Goal: Feedback & Contribution: Submit feedback/report problem

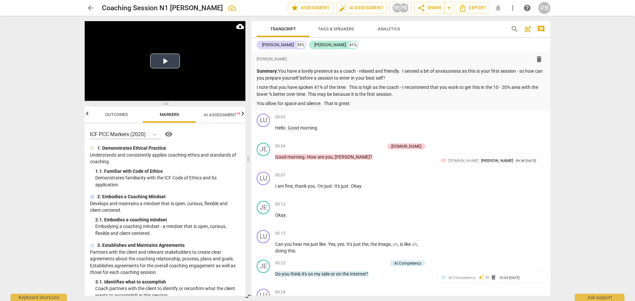
scroll to position [2944, 0]
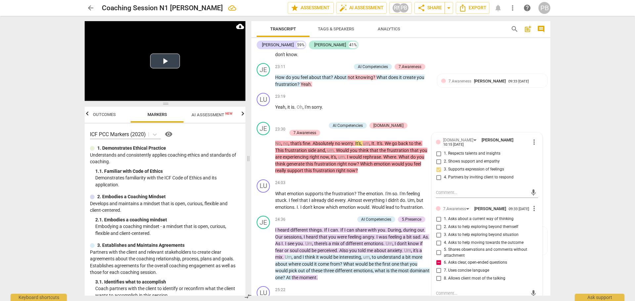
click at [162, 58] on button "Play Video" at bounding box center [165, 61] width 30 height 15
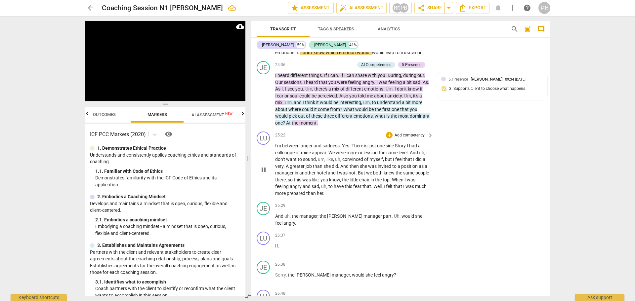
scroll to position [3110, 0]
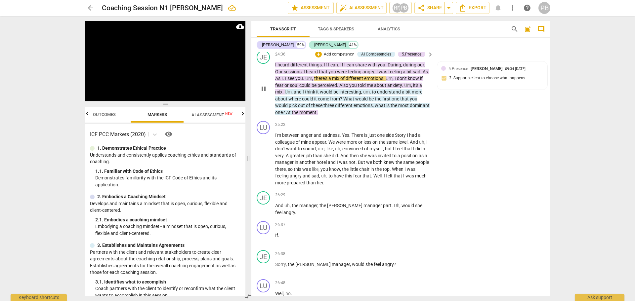
click at [343, 54] on p "Add competency" at bounding box center [338, 55] width 31 height 6
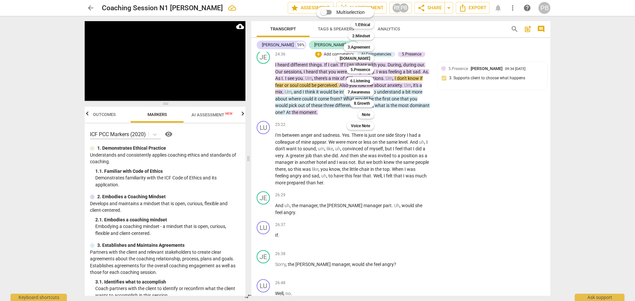
drag, startPoint x: 366, startPoint y: 58, endPoint x: 396, endPoint y: 60, distance: 30.5
click at [366, 58] on b "[DOMAIN_NAME]" at bounding box center [355, 59] width 30 height 8
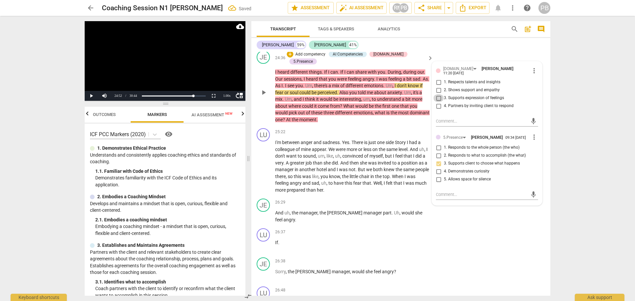
click at [438, 95] on input "3. Supports expression of feelings" at bounding box center [438, 98] width 11 height 8
checkbox input "true"
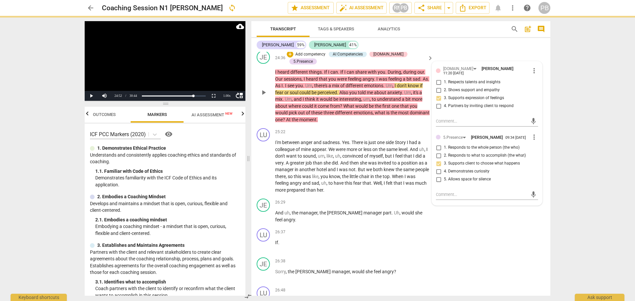
drag, startPoint x: 438, startPoint y: 90, endPoint x: 426, endPoint y: 85, distance: 13.2
click at [438, 90] on input "2. Shows support and empathy" at bounding box center [438, 90] width 11 height 8
checkbox input "true"
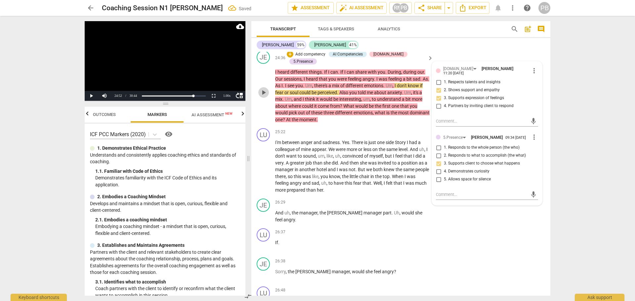
click at [263, 89] on span "play_arrow" at bounding box center [264, 93] width 8 height 8
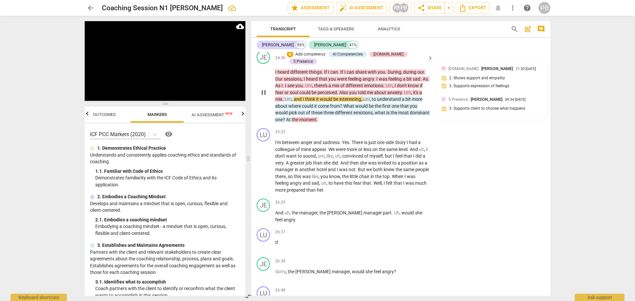
click at [312, 53] on p "Add competency" at bounding box center [310, 55] width 31 height 6
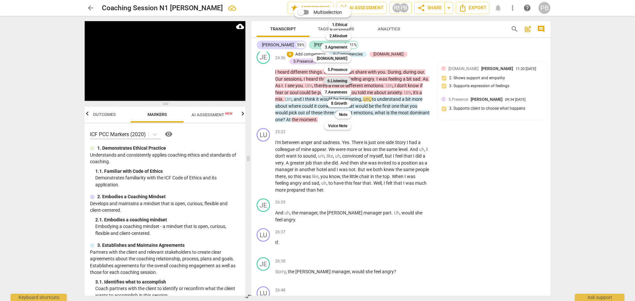
click at [334, 78] on b "6.Listening" at bounding box center [338, 81] width 20 height 8
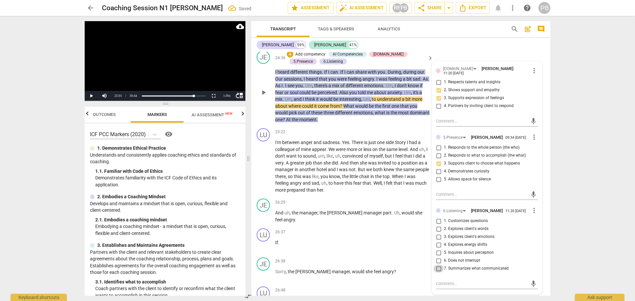
click at [437, 273] on input "7. Summarizes what communicated" at bounding box center [438, 269] width 11 height 8
checkbox input "true"
click at [261, 92] on span "play_arrow" at bounding box center [264, 93] width 8 height 8
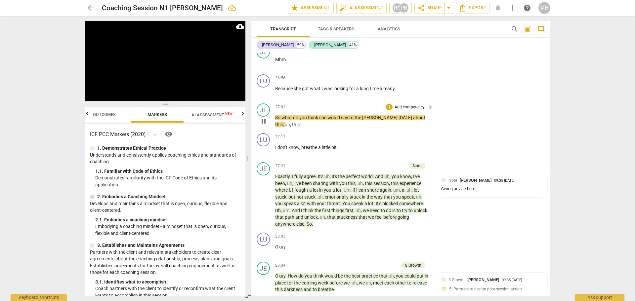
scroll to position [3441, 0]
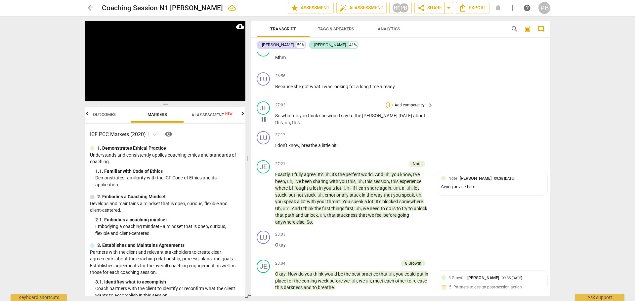
click at [390, 102] on div "+" at bounding box center [389, 105] width 7 height 7
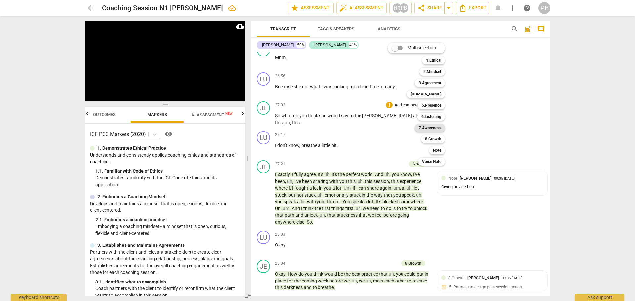
click at [441, 130] on b "7.Awareness" at bounding box center [430, 128] width 22 height 8
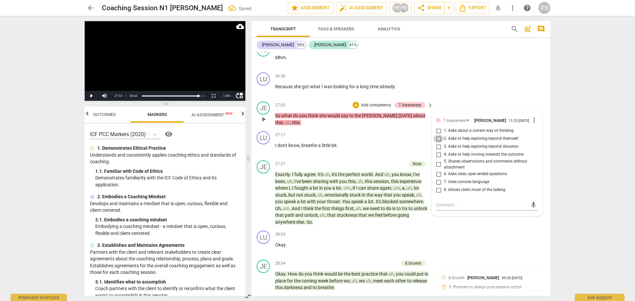
click at [437, 141] on input "2. Asks to help exploring beyond themself" at bounding box center [438, 139] width 11 height 8
checkbox input "true"
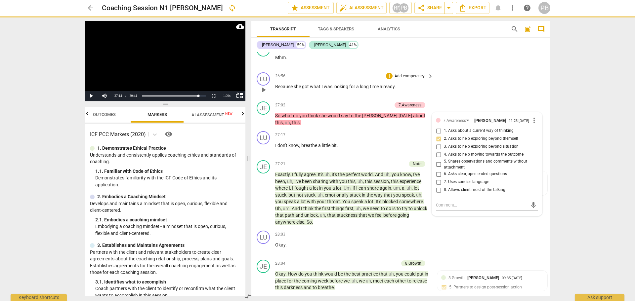
click at [469, 70] on div "LU play_arrow pause 26:56 + Add competency keyboard_arrow_right Because she got…" at bounding box center [400, 84] width 299 height 29
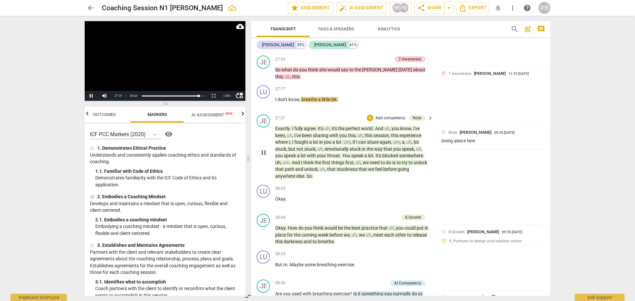
scroll to position [3507, 0]
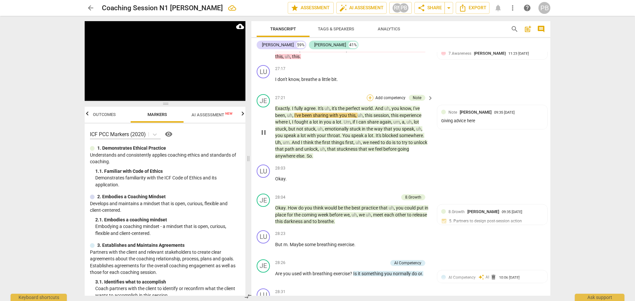
click at [370, 95] on div "+" at bounding box center [370, 98] width 7 height 7
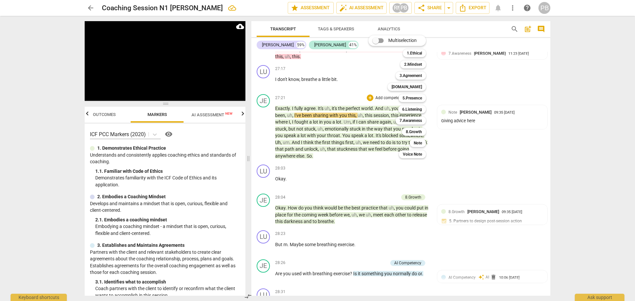
drag, startPoint x: 417, startPoint y: 84, endPoint x: 458, endPoint y: 93, distance: 42.1
click at [417, 83] on b "[DOMAIN_NAME]" at bounding box center [407, 87] width 30 height 8
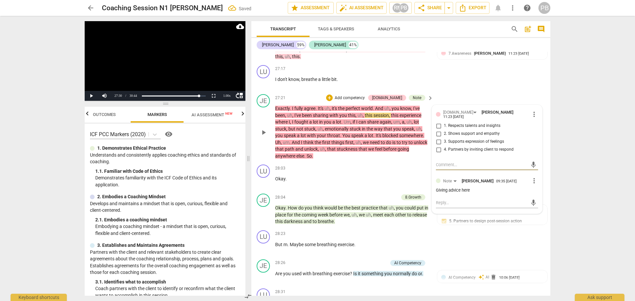
click at [438, 141] on input "3. Supports expression of feelings" at bounding box center [438, 142] width 11 height 8
checkbox input "true"
click at [425, 86] on div "27:17 + Add competency keyboard_arrow_right I don't know , breathe a little bit…" at bounding box center [354, 77] width 159 height 24
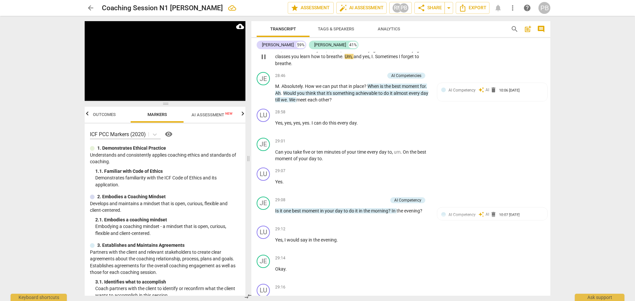
scroll to position [3771, 0]
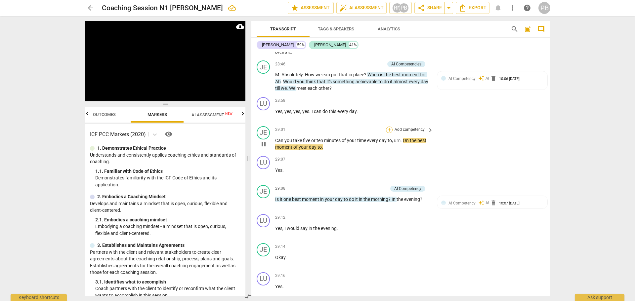
click at [386, 128] on div "+" at bounding box center [389, 130] width 7 height 7
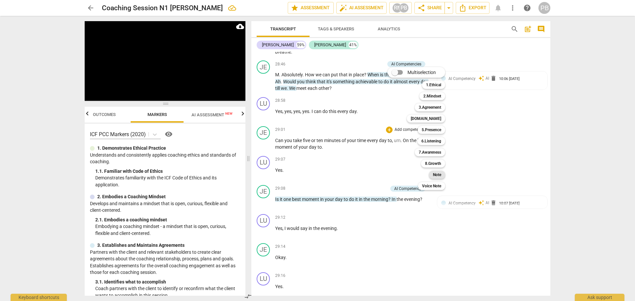
click at [437, 175] on b "Note" at bounding box center [437, 175] width 8 height 8
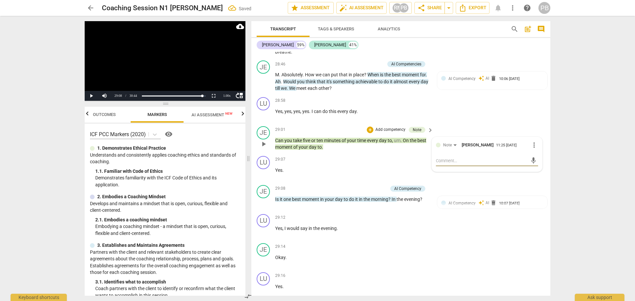
type textarea "H"
type textarea "Ho"
type textarea "How"
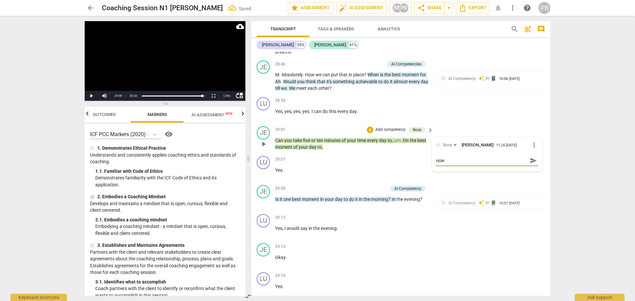
type textarea "How"
type textarea "How c"
type textarea "How co"
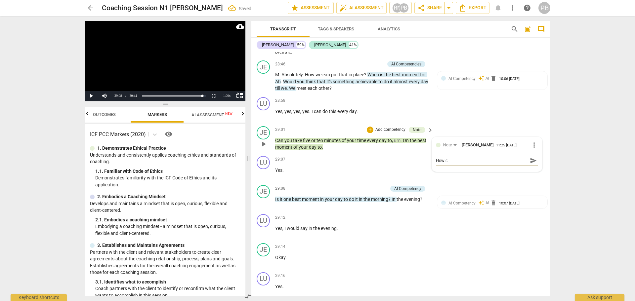
type textarea "How co"
type textarea "How cou"
type textarea "How coul"
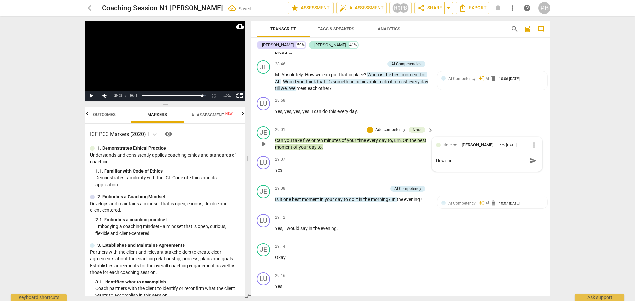
type textarea "How could"
type textarea "How could y"
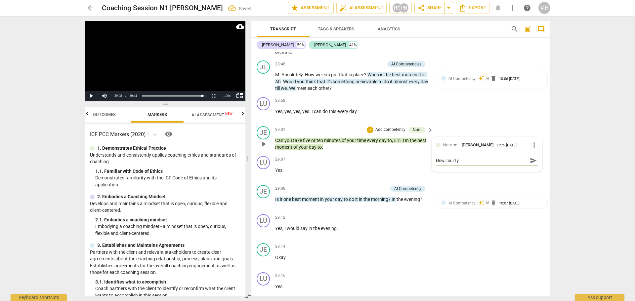
type textarea "How could yo"
type textarea "How could you"
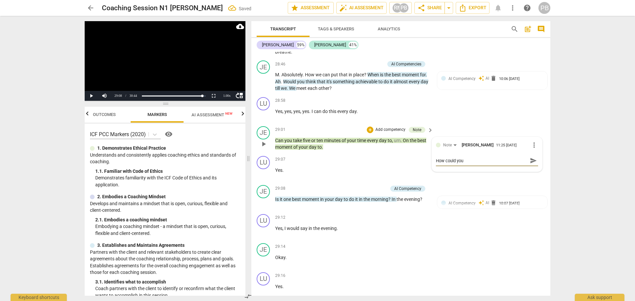
type textarea "How could you h"
type textarea "How could you ha"
type textarea "How could you hav"
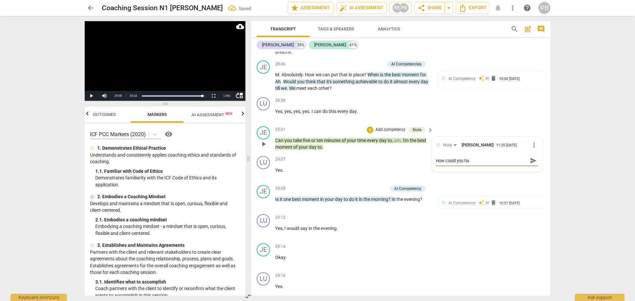
type textarea "How could you hav"
type textarea "How could you have"
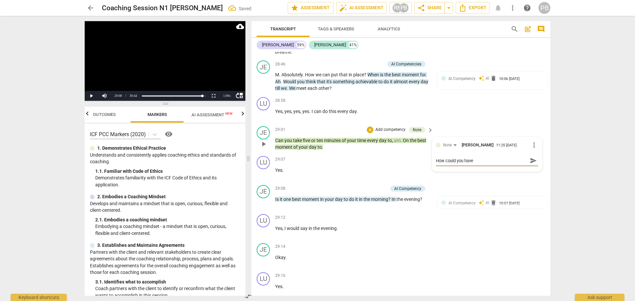
type textarea "How could you have s"
type textarea "How could you have sh"
type textarea "How could you have [PERSON_NAME]"
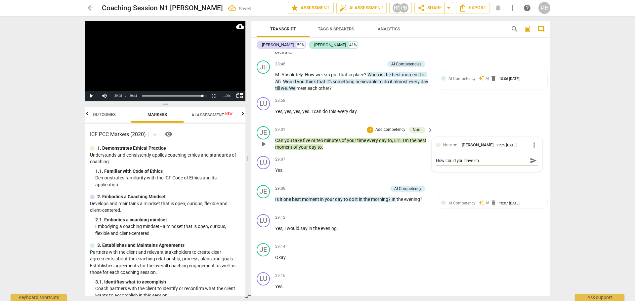
type textarea "How could you have [PERSON_NAME]"
type textarea "How could you have shif"
type textarea "How could you have shife"
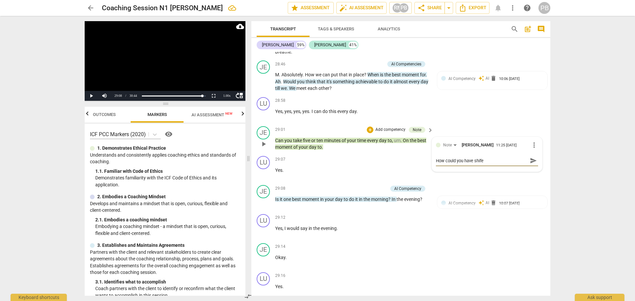
type textarea "How could you have shif"
type textarea "How could you have shift"
type textarea "How could you have shifte"
type textarea "How could you have shifted"
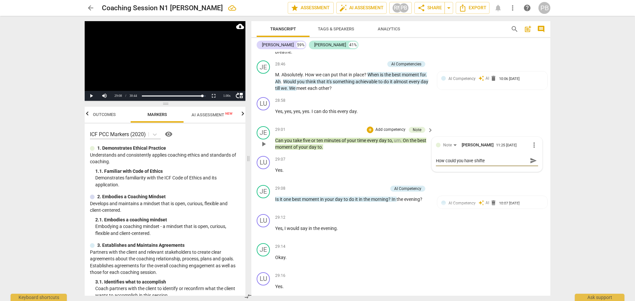
type textarea "How could you have shifted"
type textarea "How could you have shifted t"
type textarea "How could you have shifted th"
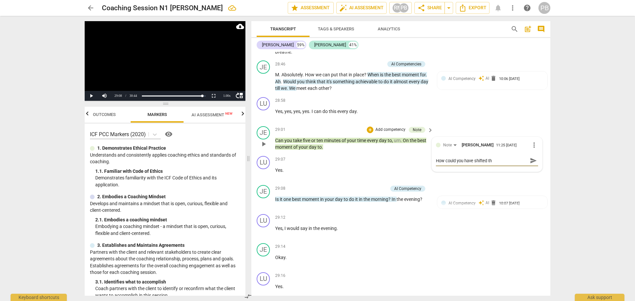
type textarea "How could you have shifted thi"
type textarea "How could you have shifted this"
type textarea "How could you have shifted this t"
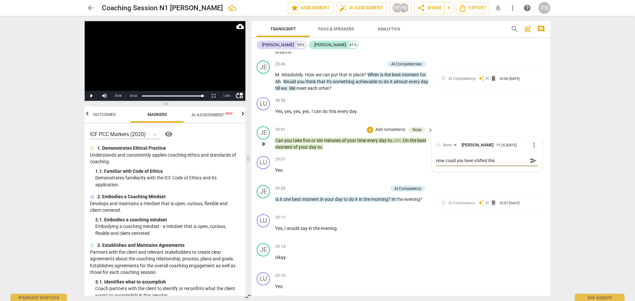
type textarea "How could you have shifted this t"
type textarea "How could you have shifted this to"
type textarea "How could you have shifted this to a"
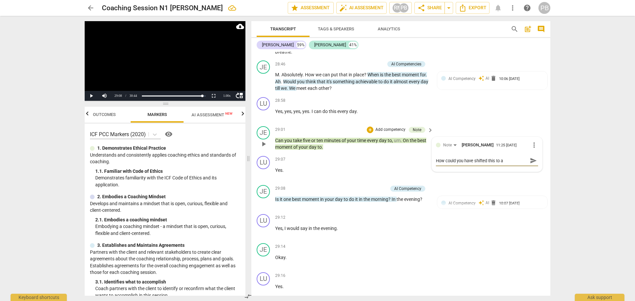
type textarea "How could you have shifted this to a"
type textarea "How could you have shifted this to a q"
type textarea "How could you have shifted this to a qu"
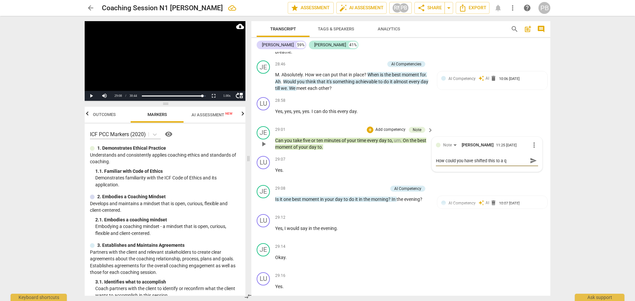
type textarea "How could you have shifted this to a qu"
type textarea "How could you have shifted this to a que"
type textarea "How could you have shifted this to a ques"
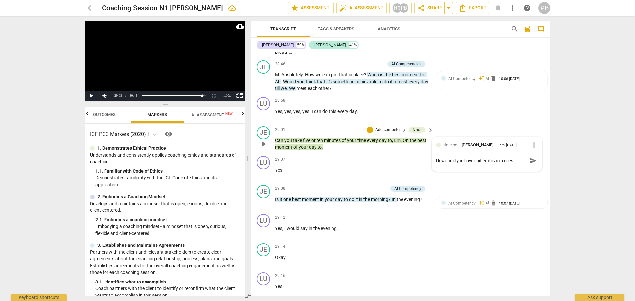
type textarea "How could you have shifted this to a quest"
type textarea "How could you have shifted this to a questi"
type textarea "How could you have shifted this to a questio"
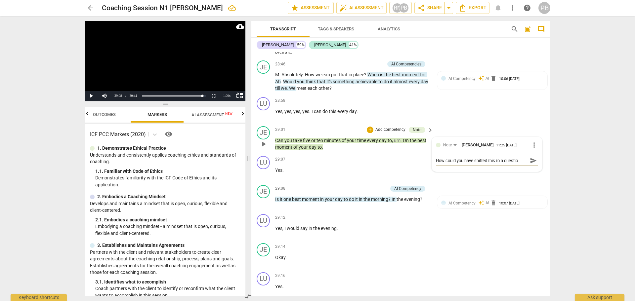
type textarea "How could you have shifted this to a question"
type textarea "How could you have shifted this to a question r"
type textarea "How could you have shifted this to a question ra"
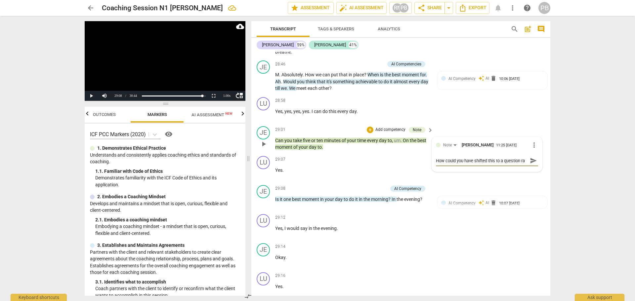
type textarea "How could you have shifted this to a question rat"
type textarea "How could you have shifted this to a question [PERSON_NAME]"
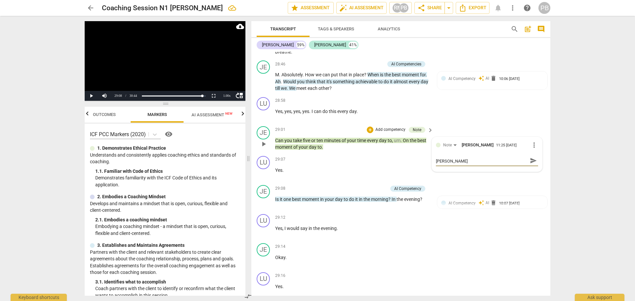
type textarea "How could you have shifted this to a question [PERSON_NAME]"
type textarea "How could you have shifted this to a question rather"
type textarea "How could you have shifted this to a question rather t"
type textarea "How could you have shifted this to a question rather th"
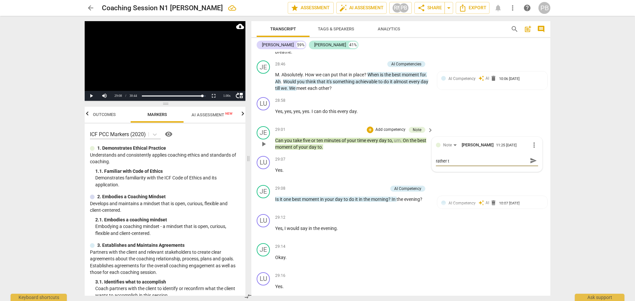
type textarea "How could you have shifted this to a question rather th"
type textarea "How could you have shifted this to a question rather tha"
type textarea "How could you have shifted this to a question rather than"
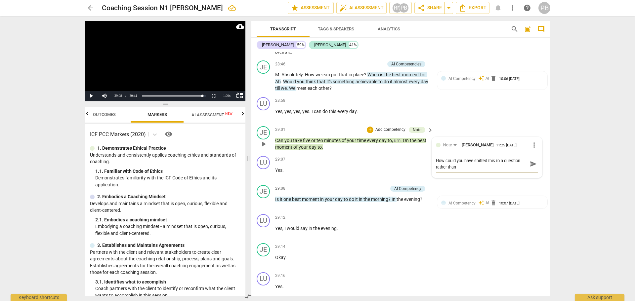
type textarea "How could you have shifted this to a question rather than"
type textarea "How could you have shifted this to a question rather than a"
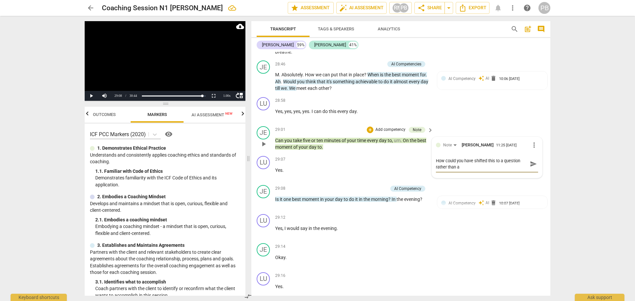
type textarea "How could you have shifted this to a question rather than a s"
type textarea "How could you have shifted this to a question rather than a st"
type textarea "How could you have shifted this to a question rather than a sta"
type textarea "How could you have shifted this to a question rather than a stat"
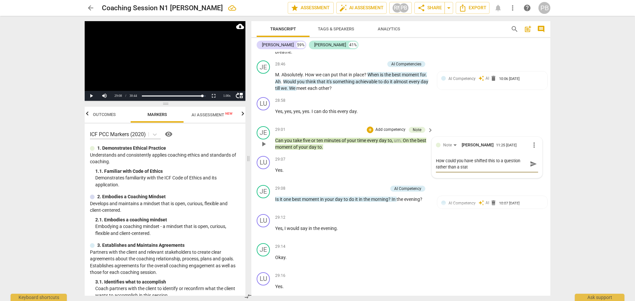
type textarea "How could you have shifted this to a question rather than a state"
type textarea "How could you have shifted this to a question rather than a statem"
type textarea "How could you have shifted this to a question rather than a stateme"
type textarea "How could you have shifted this to a question rather than a statemen"
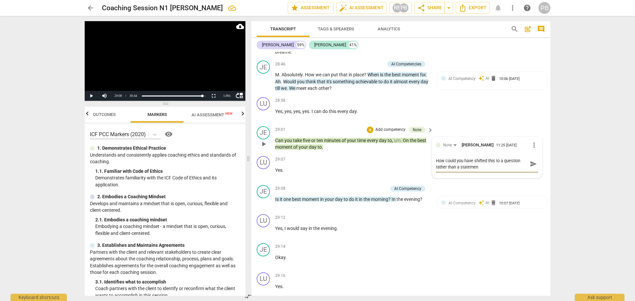
type textarea "How could you have shifted this to a question rather than a statemen"
type textarea "How could you have shifted this to a question rather than a statement"
click at [535, 166] on span "send" at bounding box center [533, 163] width 7 height 7
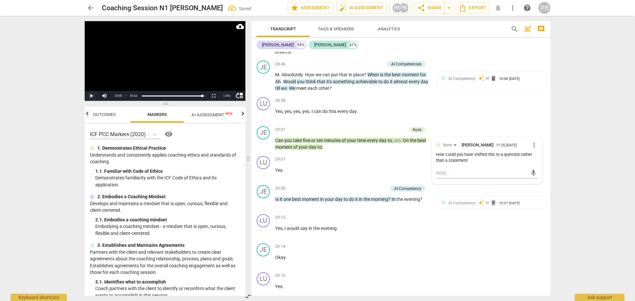
click at [92, 97] on button "Play" at bounding box center [91, 96] width 13 height 10
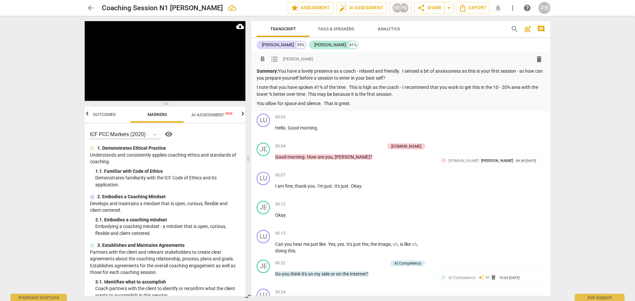
click at [368, 102] on p "You allow for space and silence. That is great." at bounding box center [401, 103] width 288 height 7
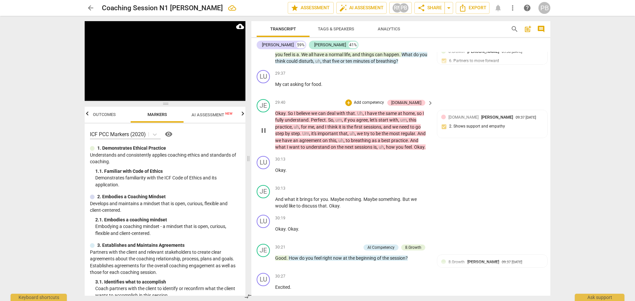
scroll to position [4165, 0]
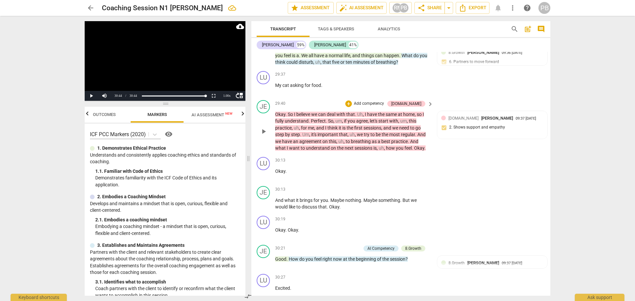
click at [370, 102] on p "Add competency" at bounding box center [368, 104] width 31 height 6
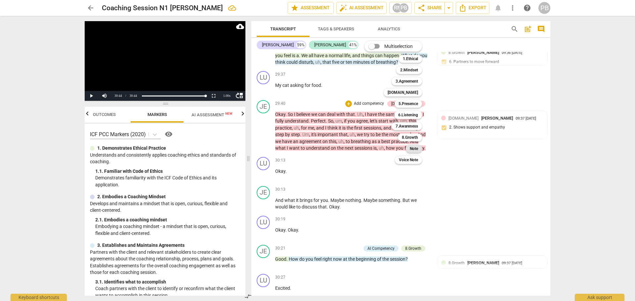
click at [410, 151] on b "Note" at bounding box center [414, 149] width 8 height 8
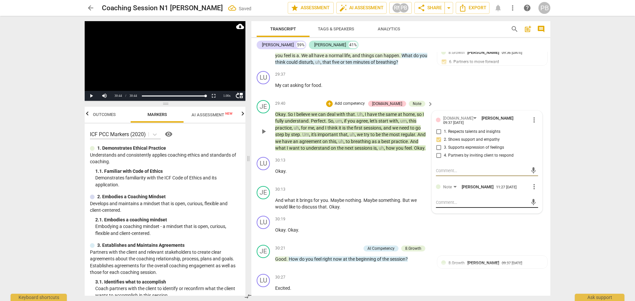
click at [451, 202] on textarea at bounding box center [482, 202] width 92 height 6
type textarea "b"
type textarea "be"
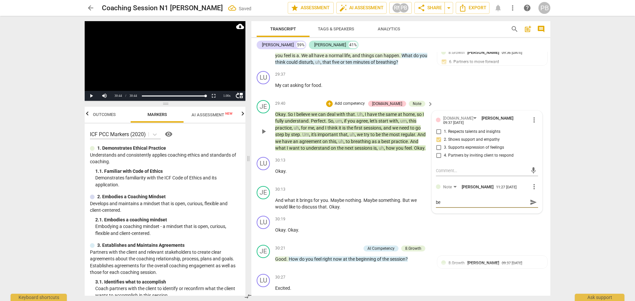
type textarea "be"
type textarea "be c"
type textarea "be ca"
type textarea "be cas"
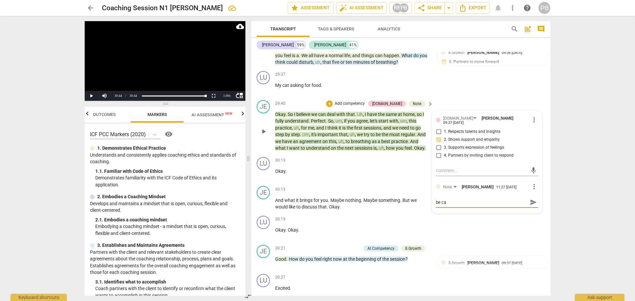
type textarea "be cas"
type textarea "be casr"
type textarea "be casre"
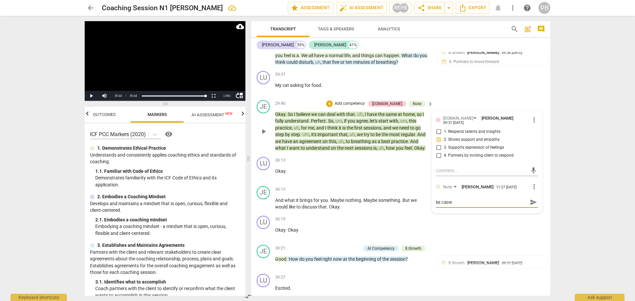
type textarea "be casref"
type textarea "be casre"
type textarea "be casr"
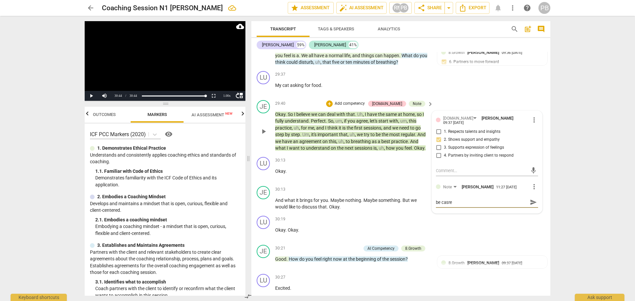
type textarea "be casr"
type textarea "be cas"
type textarea "be ca"
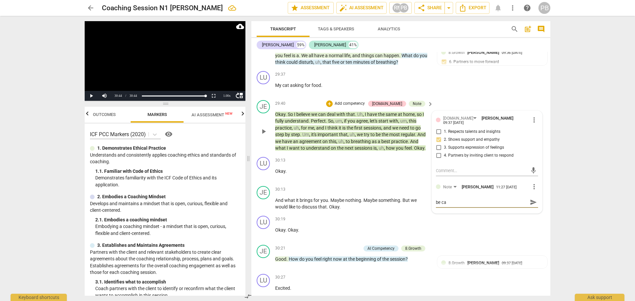
type textarea "be car"
type textarea "be care"
type textarea "be caref"
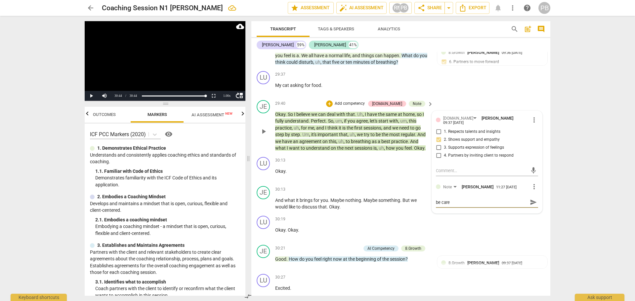
type textarea "be caref"
type textarea "be carefu"
type textarea "be careful"
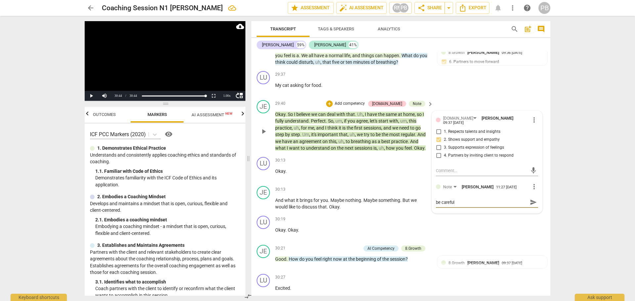
type textarea "be careful"
type textarea "be careful n"
type textarea "be careful no"
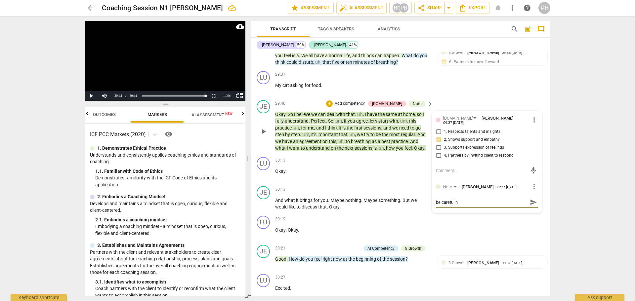
type textarea "be careful no"
type textarea "be careful not"
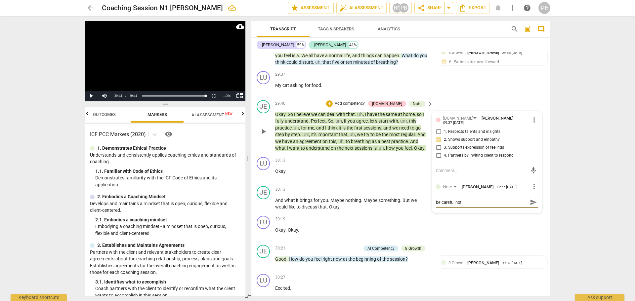
type textarea "be careful not t"
type textarea "be careful not to"
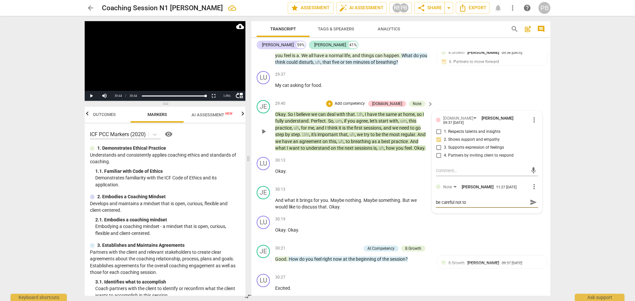
type textarea "be careful not to"
type textarea "be careful not to s"
type textarea "be careful not to se"
type textarea "be careful not to set"
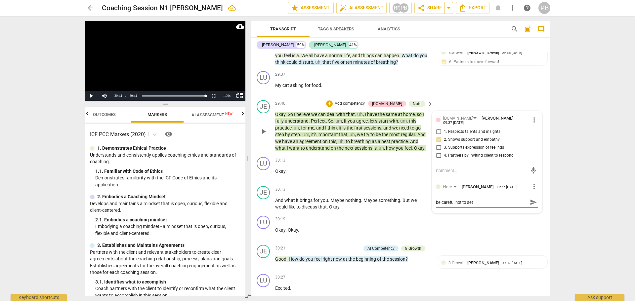
type textarea "be careful not to set"
type textarea "be careful not to set t"
type textarea "be careful not to set th"
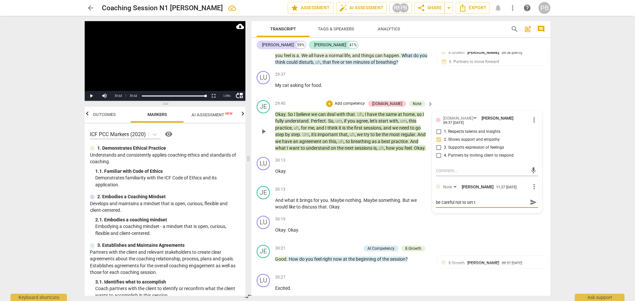
type textarea "be careful not to set th"
type textarea "be careful not to set the"
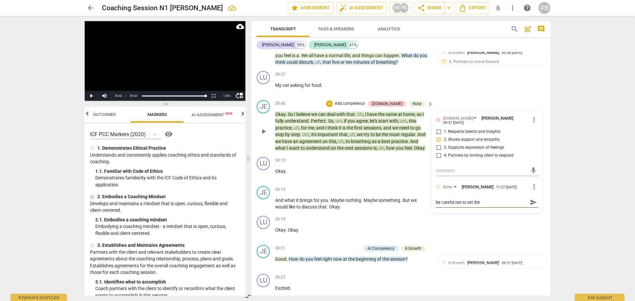
type textarea "be careful not to set the a"
type textarea "be careful not to set the ag"
type textarea "be careful not to set the age"
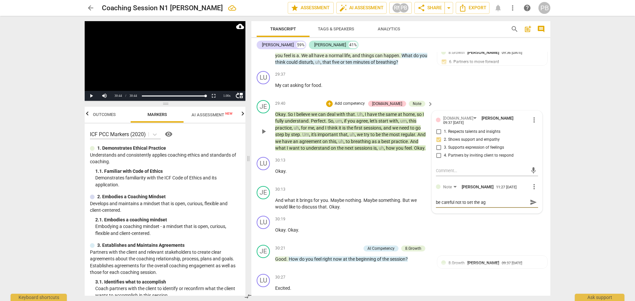
type textarea "be careful not to set the age"
type textarea "be careful not to set the agen"
type textarea "be careful not to set the agend"
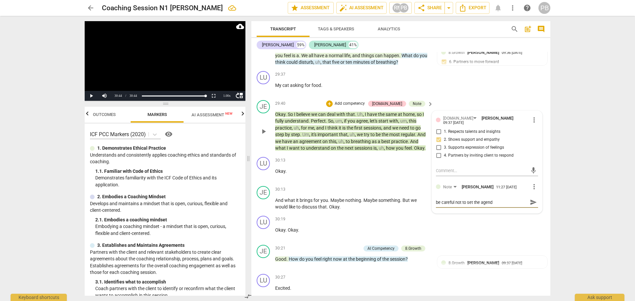
type textarea "be careful not to set the agenda"
click at [534, 202] on span "send" at bounding box center [533, 202] width 7 height 7
